Goal: Task Accomplishment & Management: Manage account settings

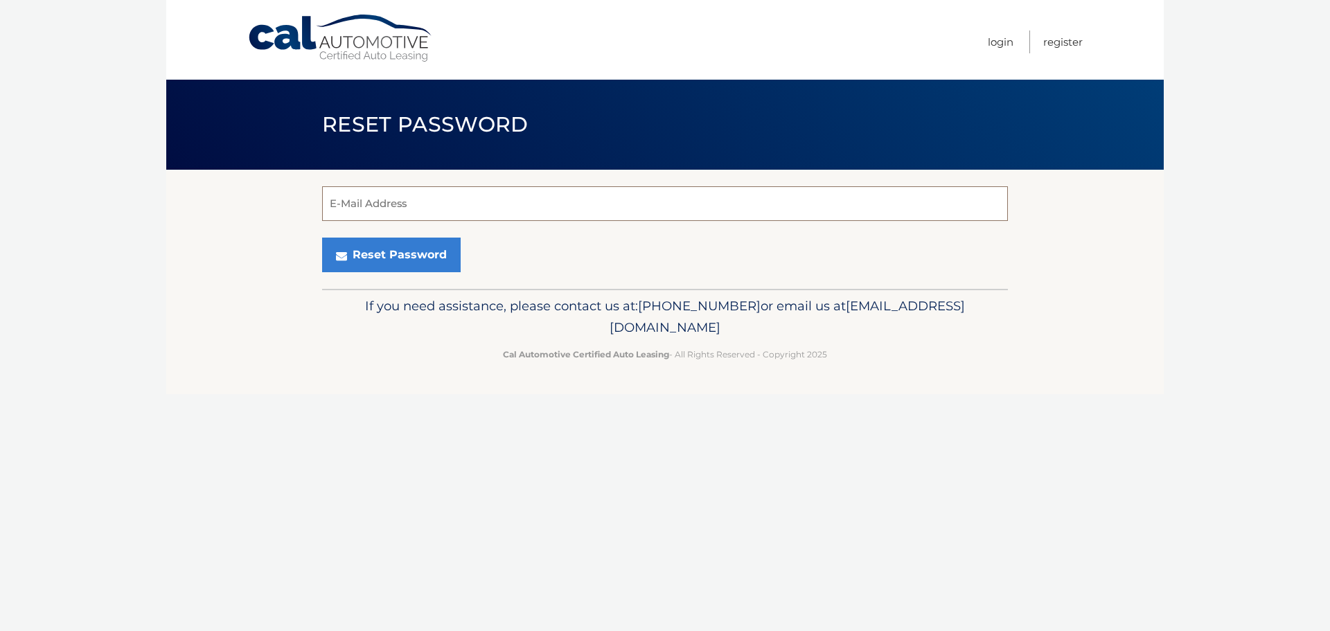
click at [462, 208] on input "E-Mail Address" at bounding box center [665, 203] width 686 height 35
type input "nick.kneidinger@gmail.com"
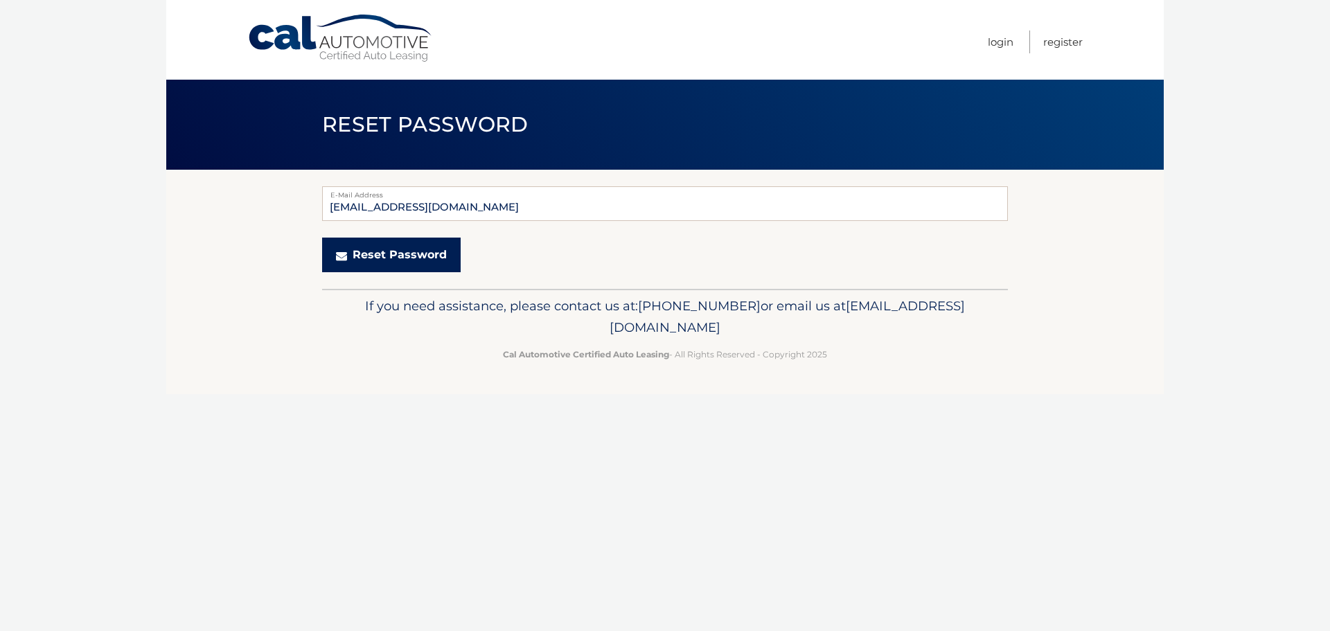
click at [407, 264] on button "Reset Password" at bounding box center [391, 255] width 139 height 35
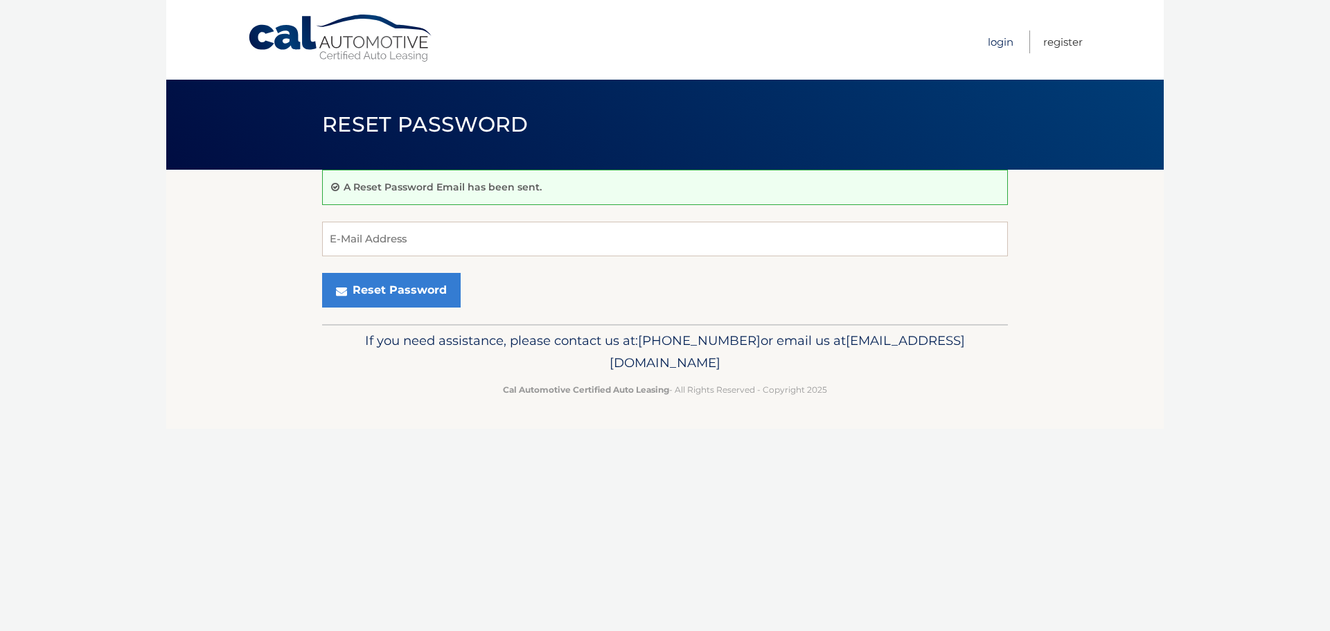
click at [999, 38] on link "Login" at bounding box center [1001, 41] width 26 height 23
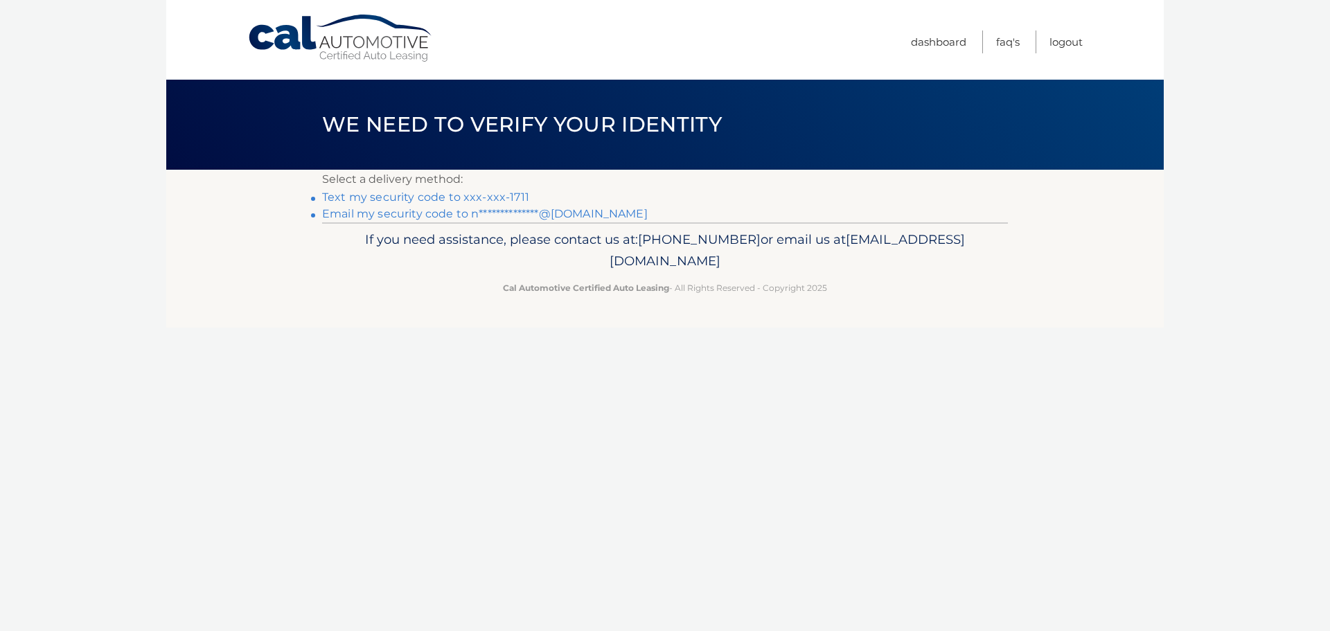
click at [419, 198] on link "Text my security code to xxx-xxx-1711" at bounding box center [425, 196] width 207 height 13
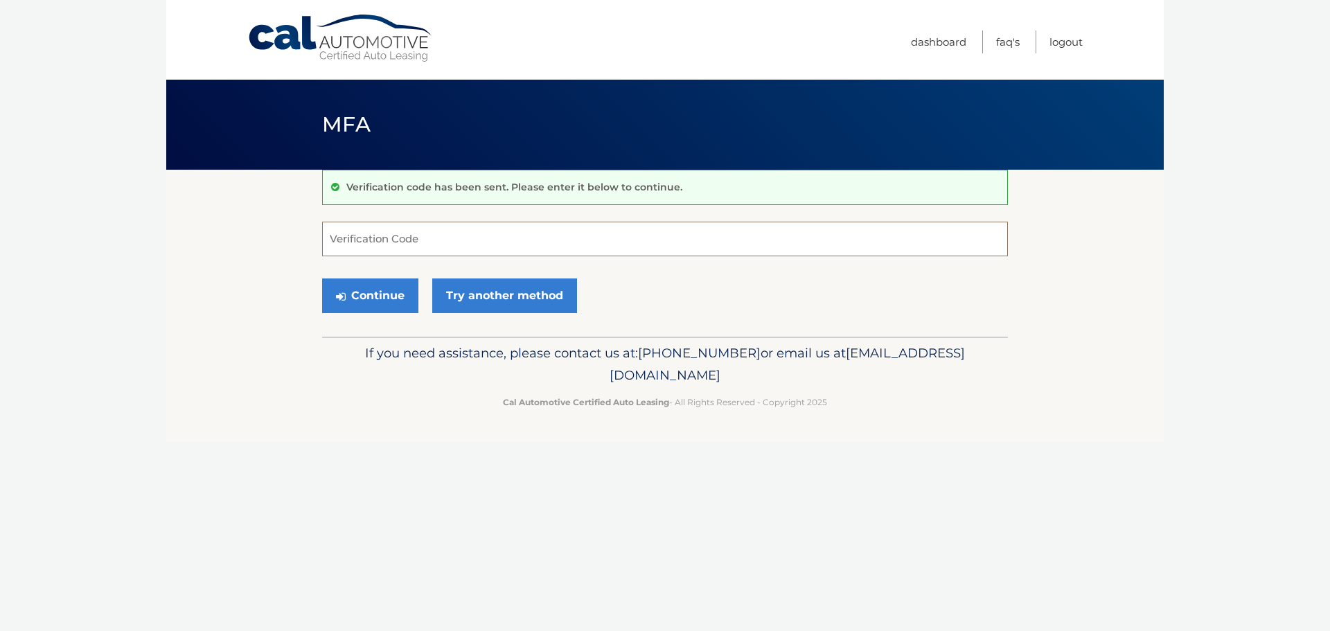
click at [404, 240] on input "Verification Code" at bounding box center [665, 239] width 686 height 35
type input "756028"
click at [395, 292] on button "Continue" at bounding box center [370, 295] width 96 height 35
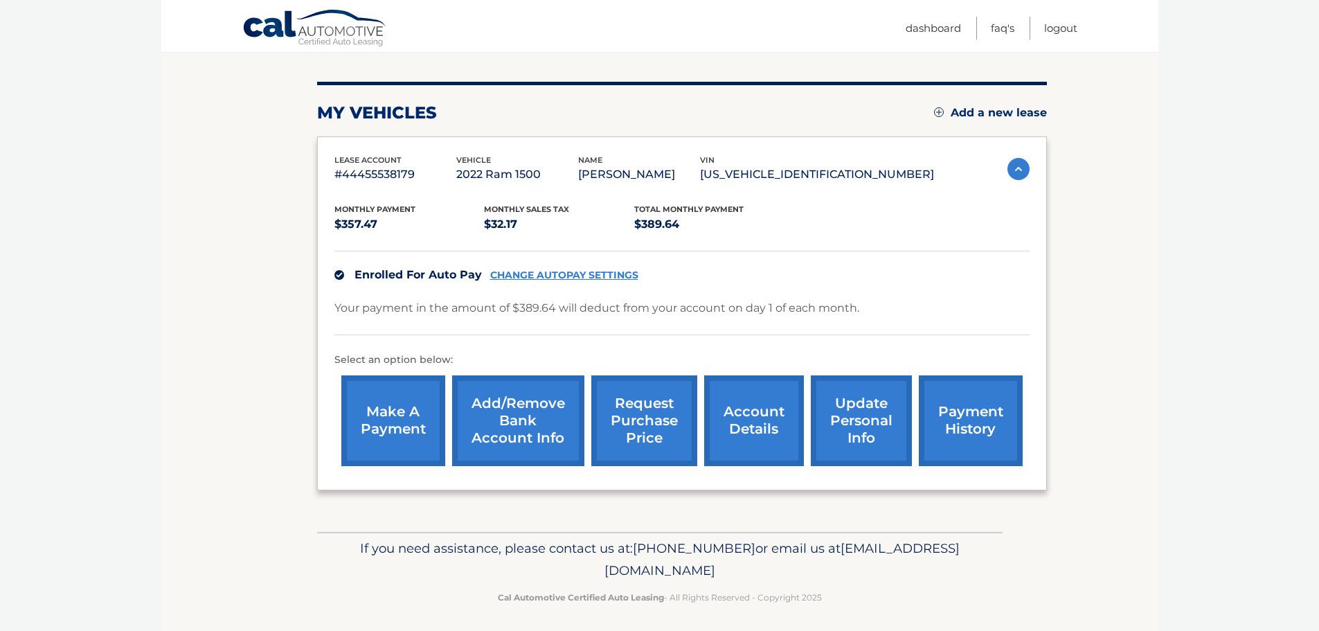
scroll to position [156, 0]
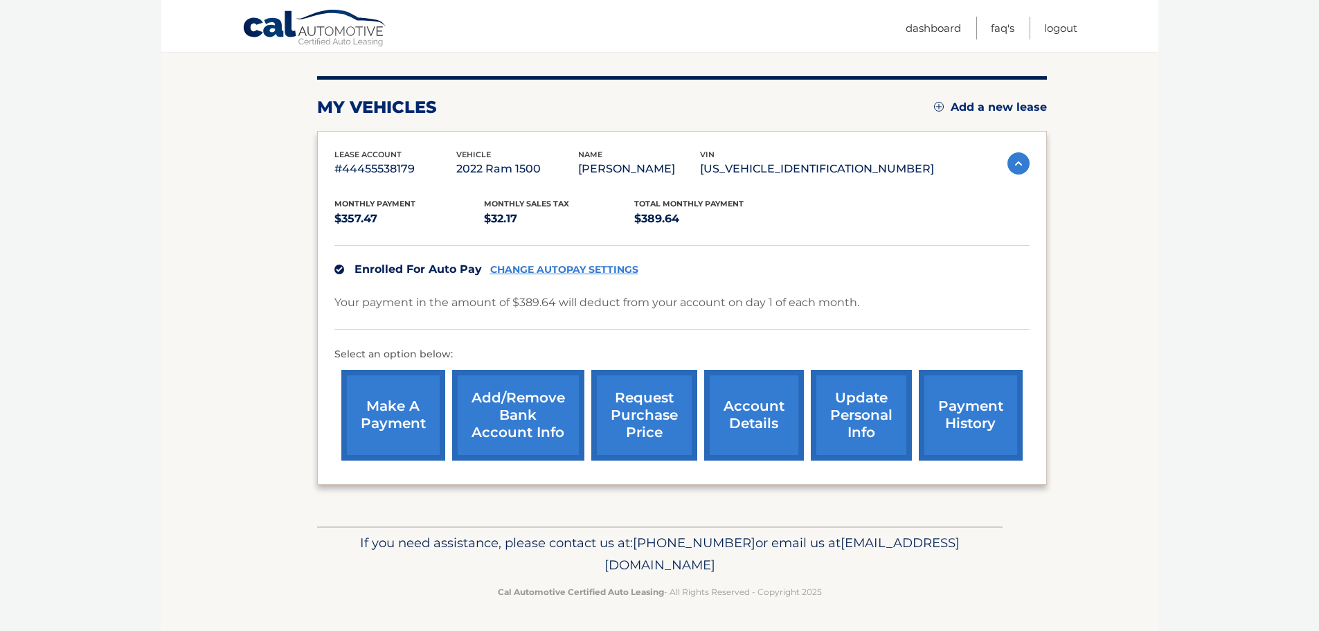
click at [654, 423] on link "request purchase price" at bounding box center [644, 415] width 106 height 91
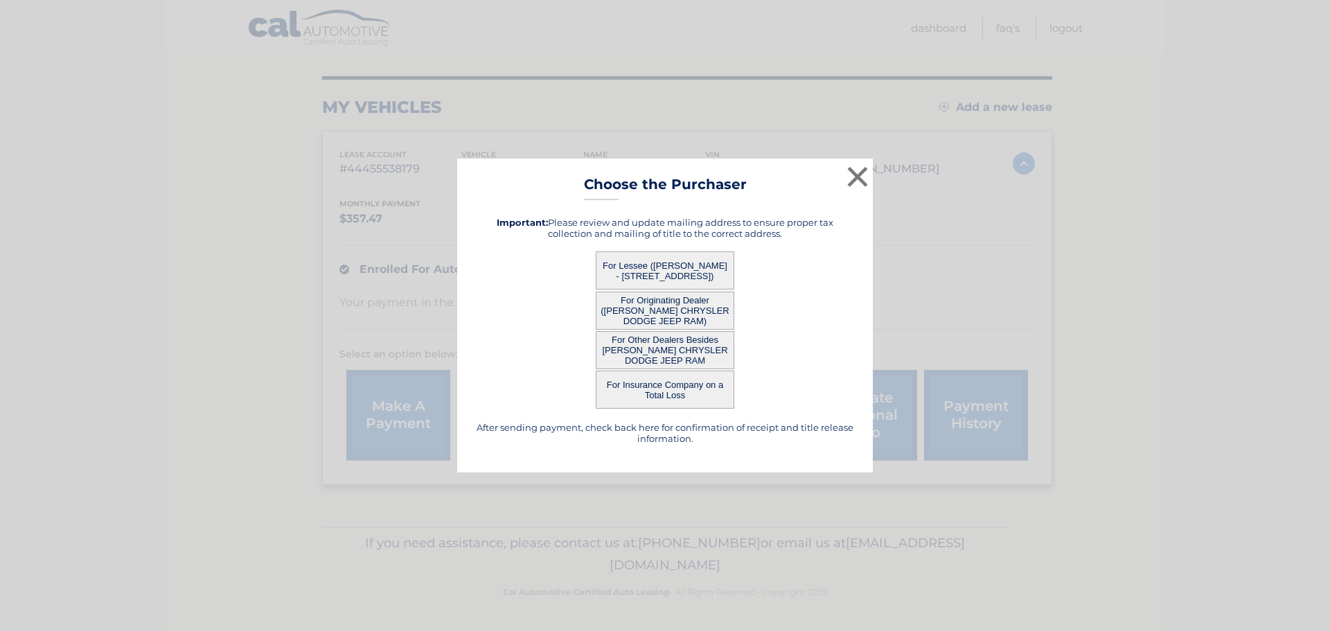
click at [679, 311] on button "For Originating Dealer ([PERSON_NAME] CHRYSLER DODGE JEEP RAM)" at bounding box center [665, 311] width 139 height 38
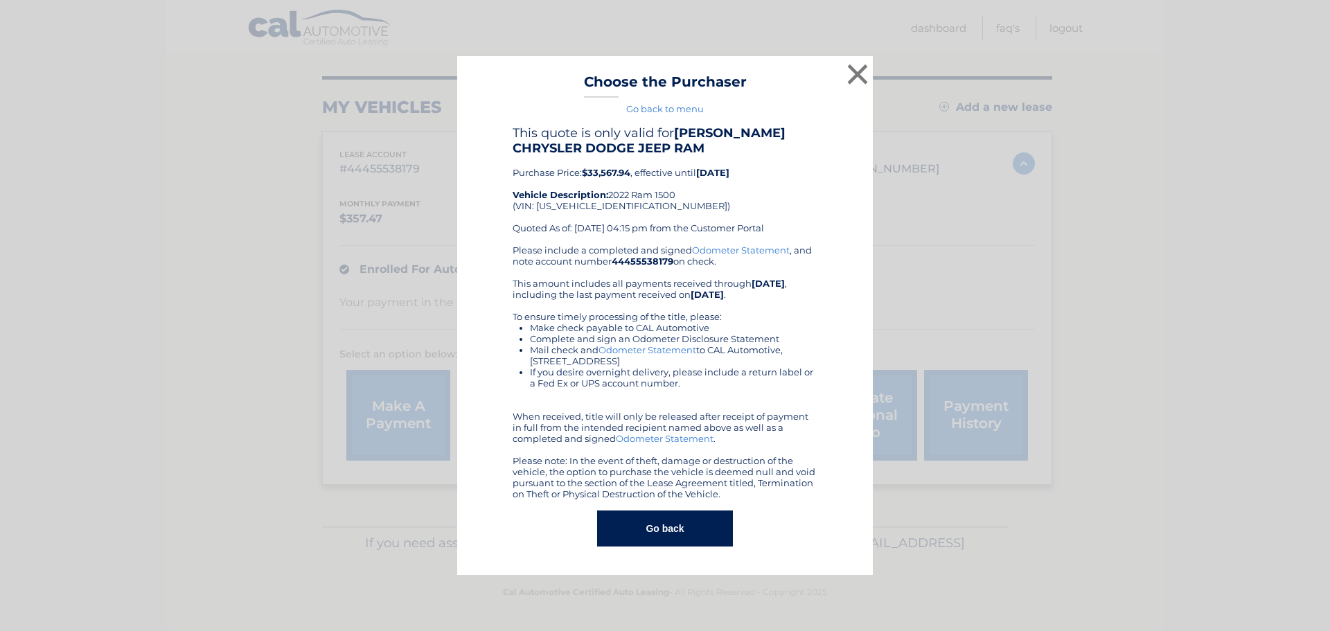
click at [648, 533] on button "Go back" at bounding box center [664, 528] width 135 height 36
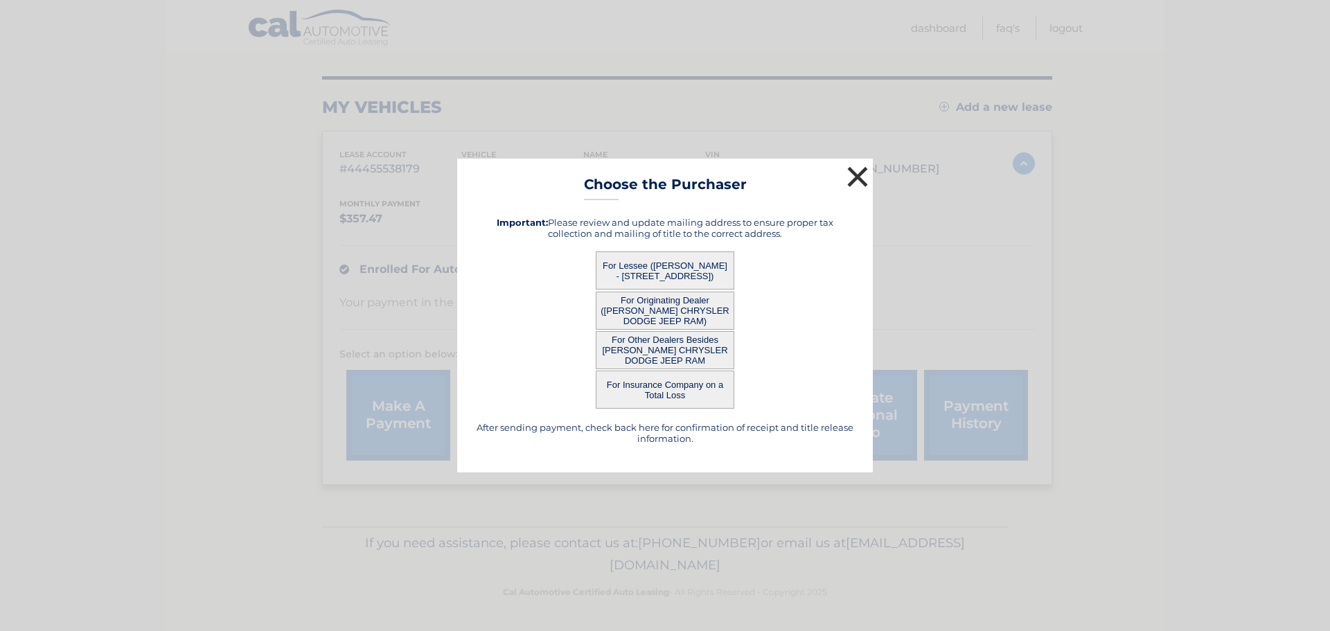
click at [855, 180] on button "×" at bounding box center [858, 177] width 28 height 28
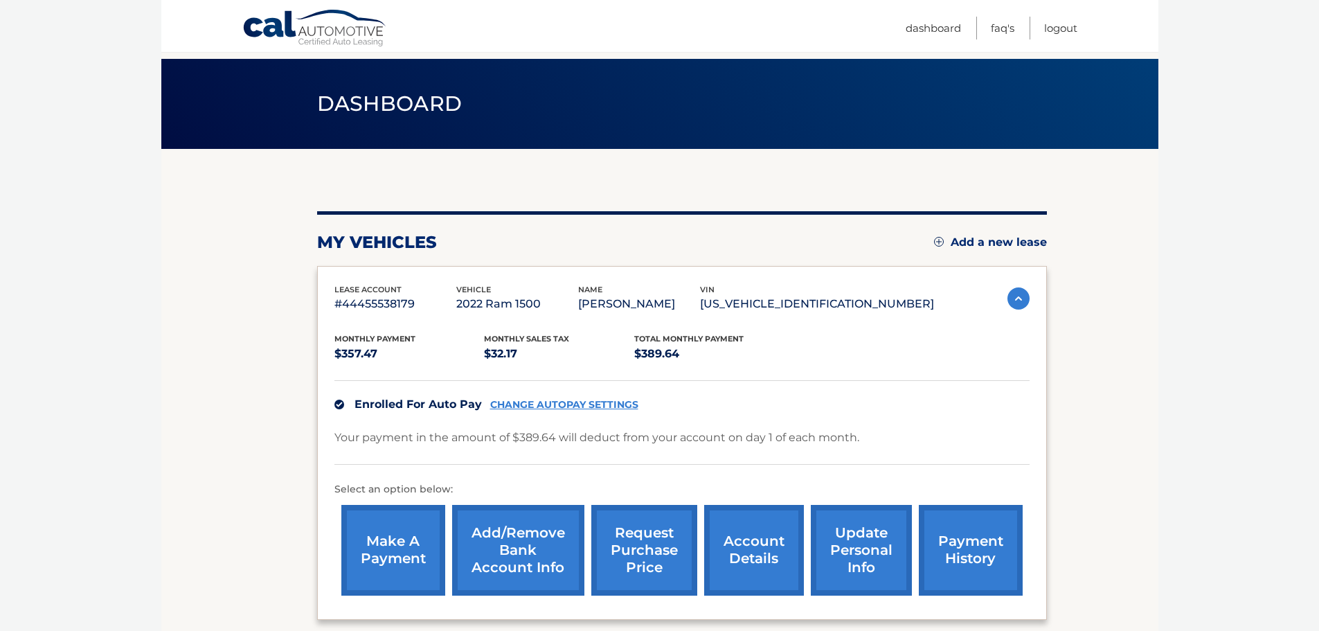
scroll to position [0, 0]
